Goal: Book appointment/travel/reservation

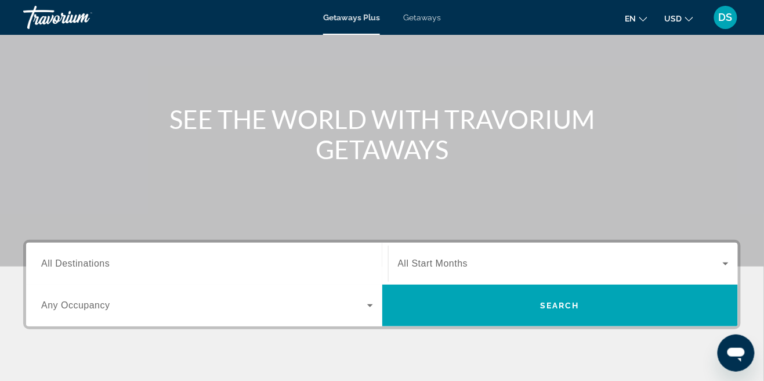
click at [331, 269] on input "Destination All Destinations" at bounding box center [207, 264] width 332 height 14
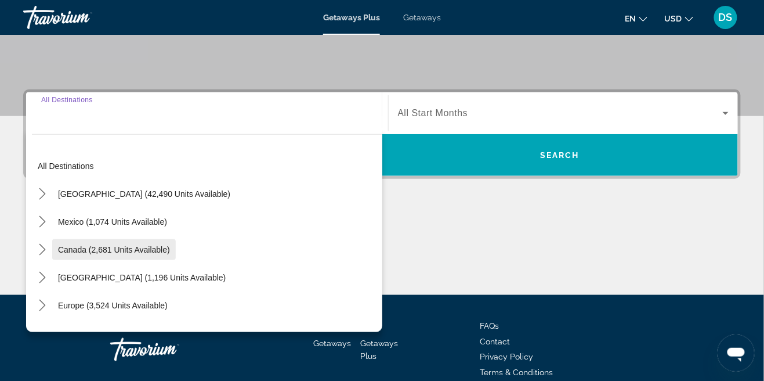
click at [111, 251] on span "Canada (2,681 units available)" at bounding box center [114, 249] width 112 height 9
type input "**********"
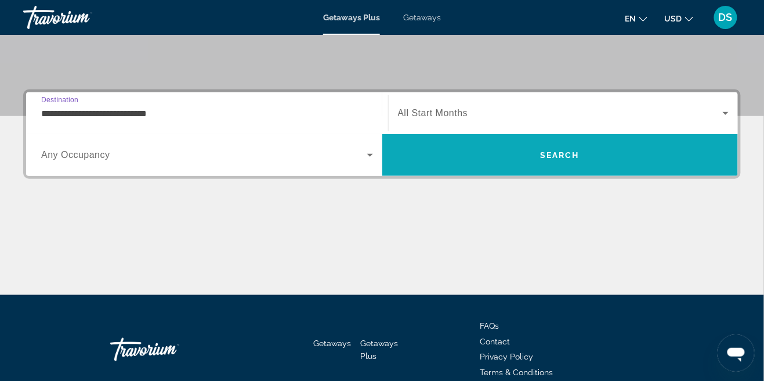
click at [574, 150] on span "Search" at bounding box center [559, 154] width 39 height 9
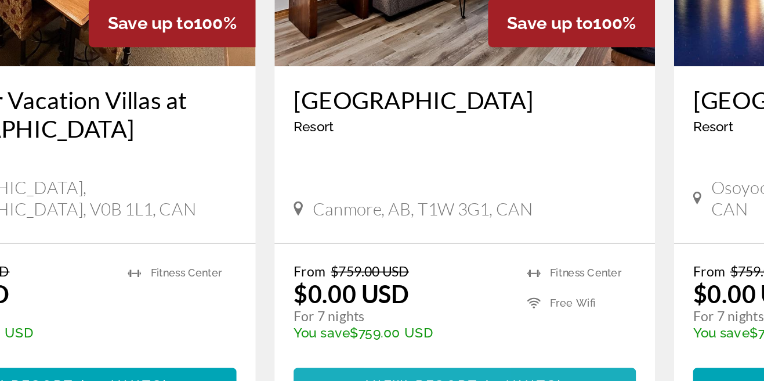
scroll to position [1787, 0]
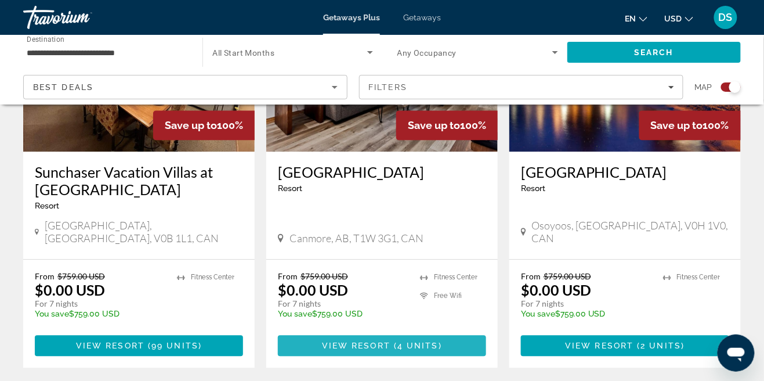
click at [441, 331] on span "Main content" at bounding box center [382, 345] width 208 height 28
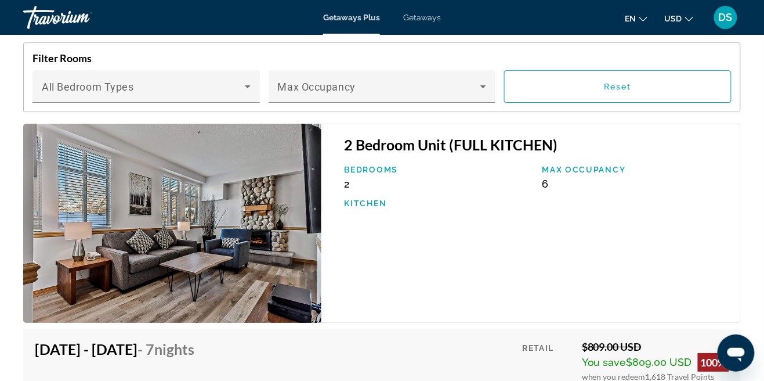
scroll to position [2160, 0]
click at [544, 188] on span "6" at bounding box center [545, 184] width 6 height 12
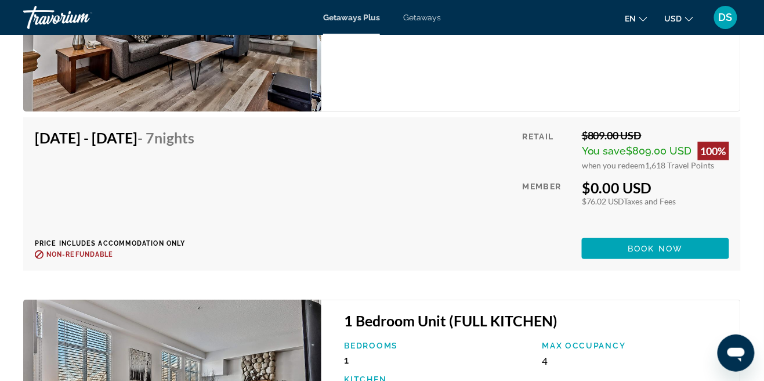
scroll to position [2370, 0]
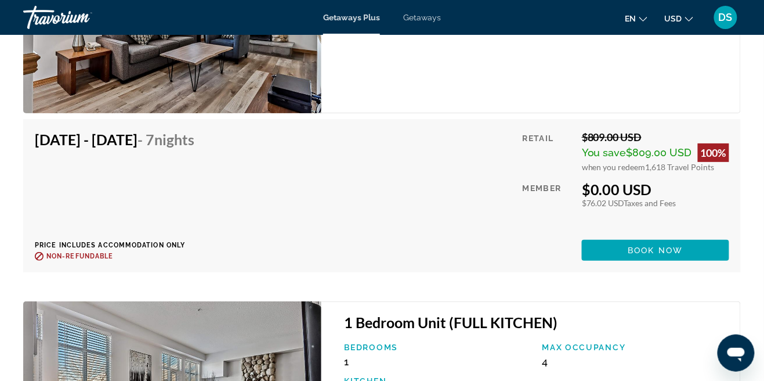
click at [590, 186] on div "$0.00 USD" at bounding box center [655, 188] width 147 height 17
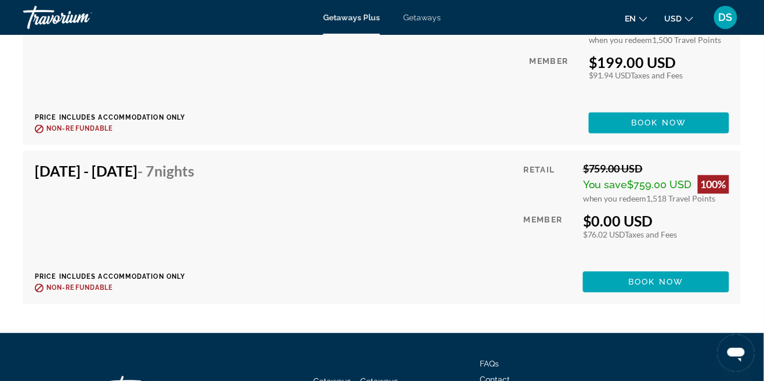
scroll to position [2885, 0]
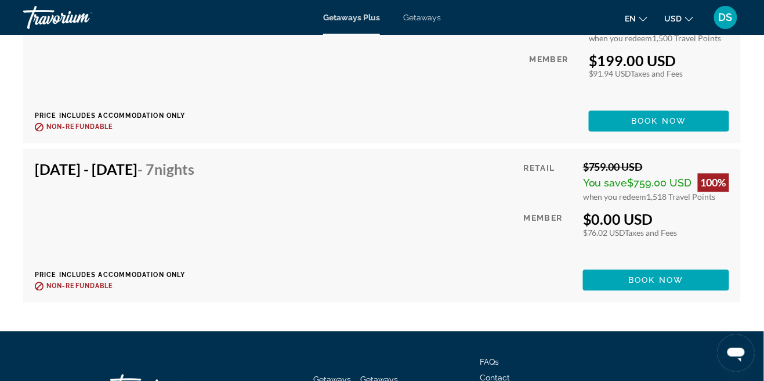
click at [510, 278] on div "[DATE] - [DATE] - 7 Nights Price includes accommodation only Refundable until :…" at bounding box center [382, 226] width 694 height 130
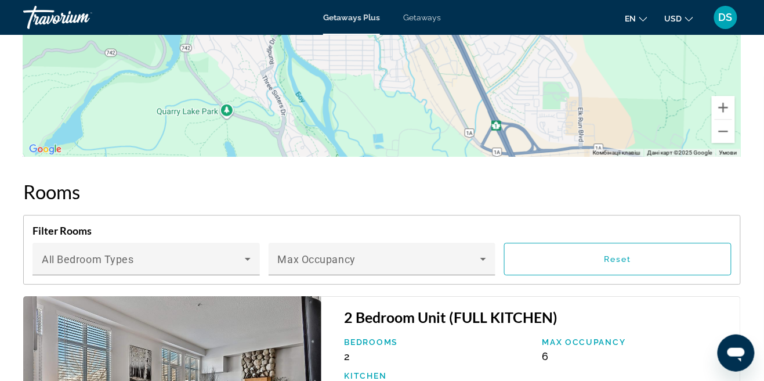
scroll to position [0, 0]
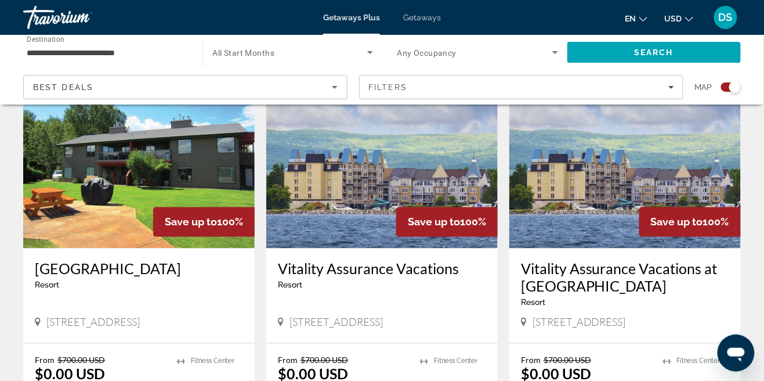
scroll to position [447, 0]
